Goal: Information Seeking & Learning: Understand process/instructions

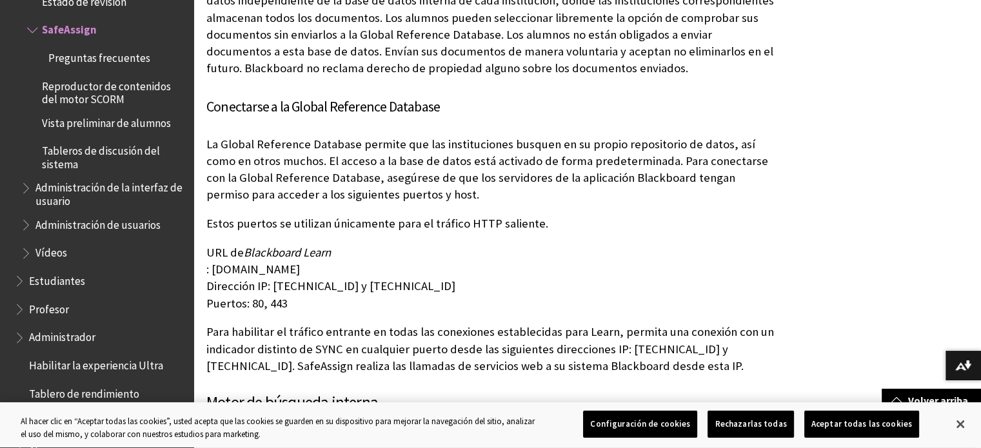
scroll to position [1097, 0]
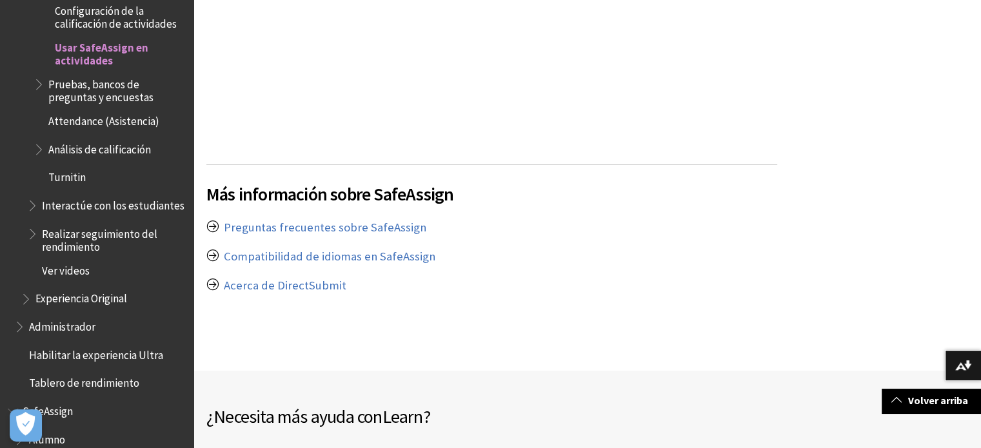
scroll to position [2005, 0]
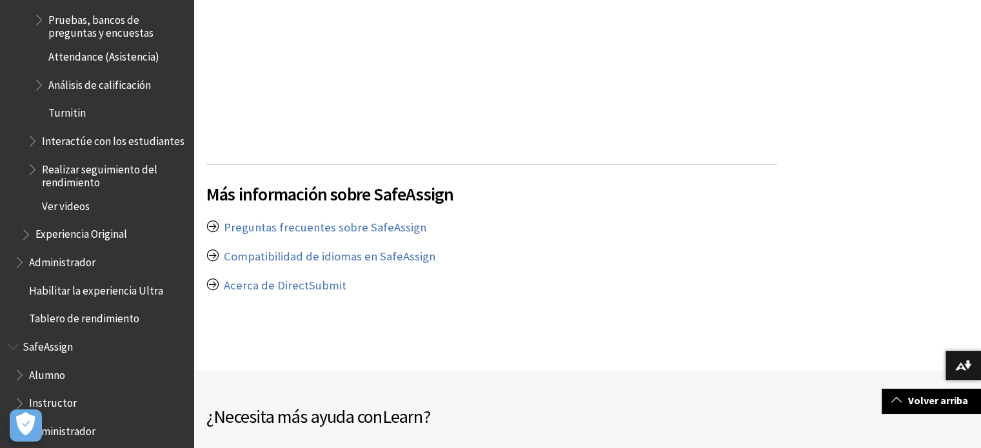
click at [63, 365] on span "Alumno" at bounding box center [47, 373] width 36 height 17
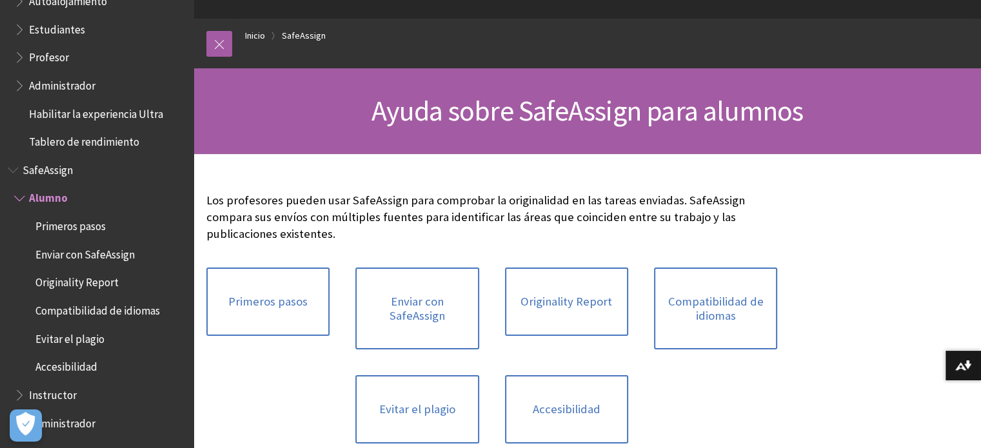
scroll to position [65, 0]
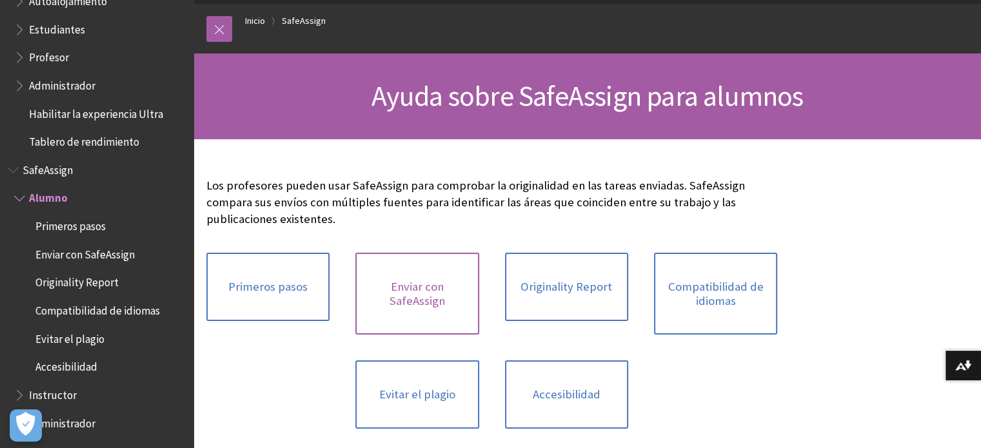
click at [439, 296] on link "Enviar con SafeAssign" at bounding box center [417, 294] width 123 height 82
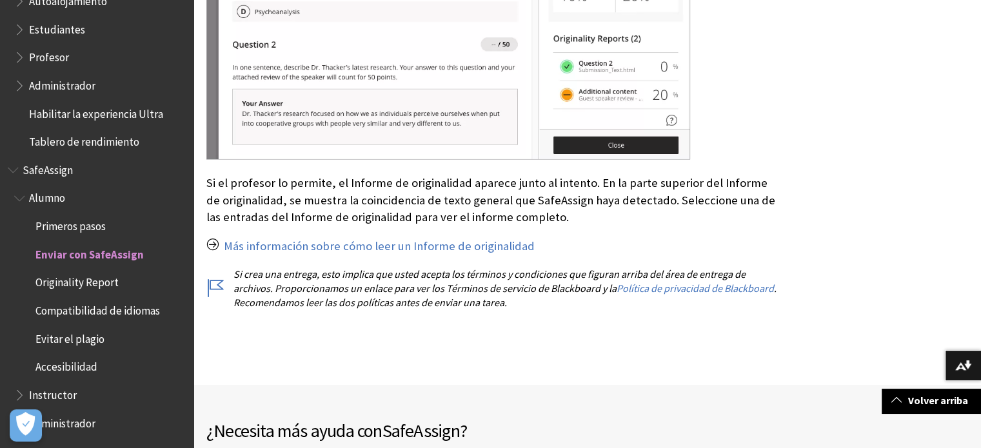
scroll to position [2762, 0]
